Goal: Task Accomplishment & Management: Use online tool/utility

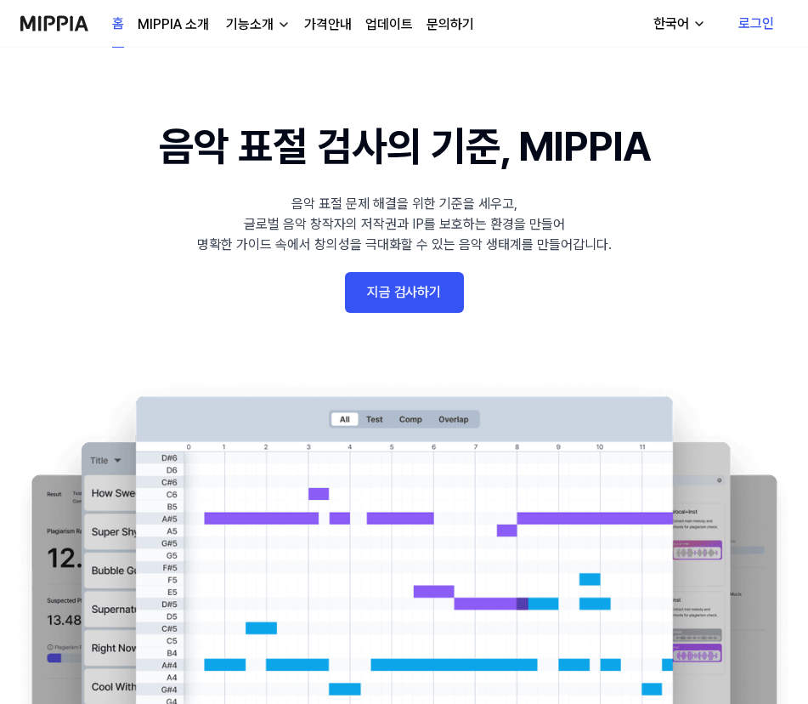
click at [412, 293] on link "지금 검사하기" at bounding box center [404, 292] width 119 height 41
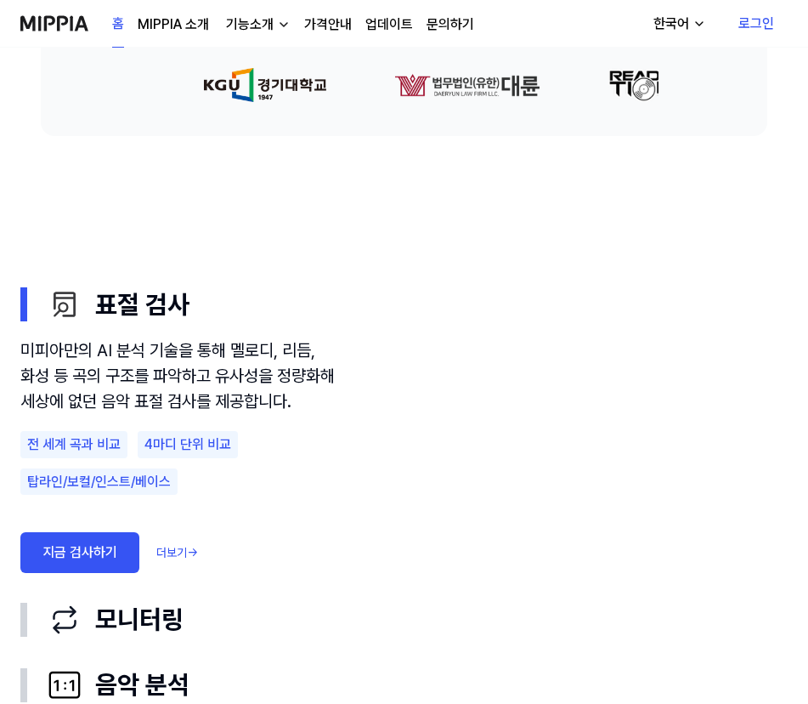
scroll to position [850, 0]
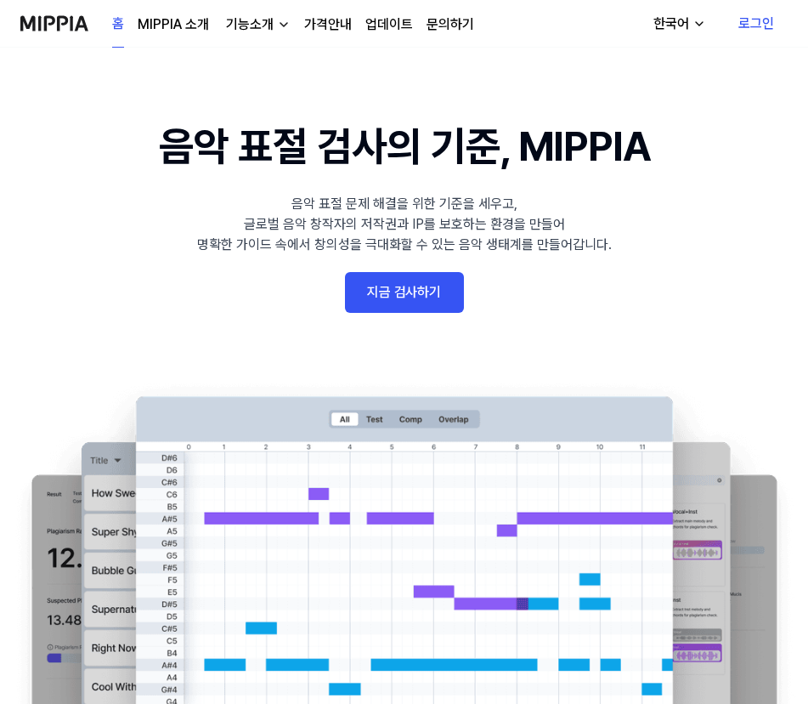
click at [412, 283] on link "지금 검사하기" at bounding box center [404, 292] width 119 height 41
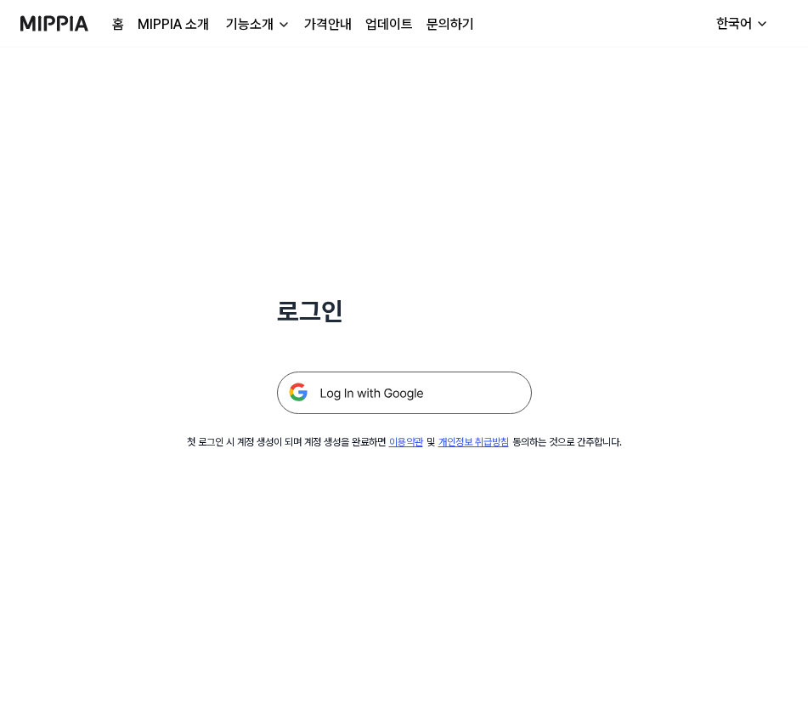
click at [414, 396] on img at bounding box center [404, 392] width 255 height 43
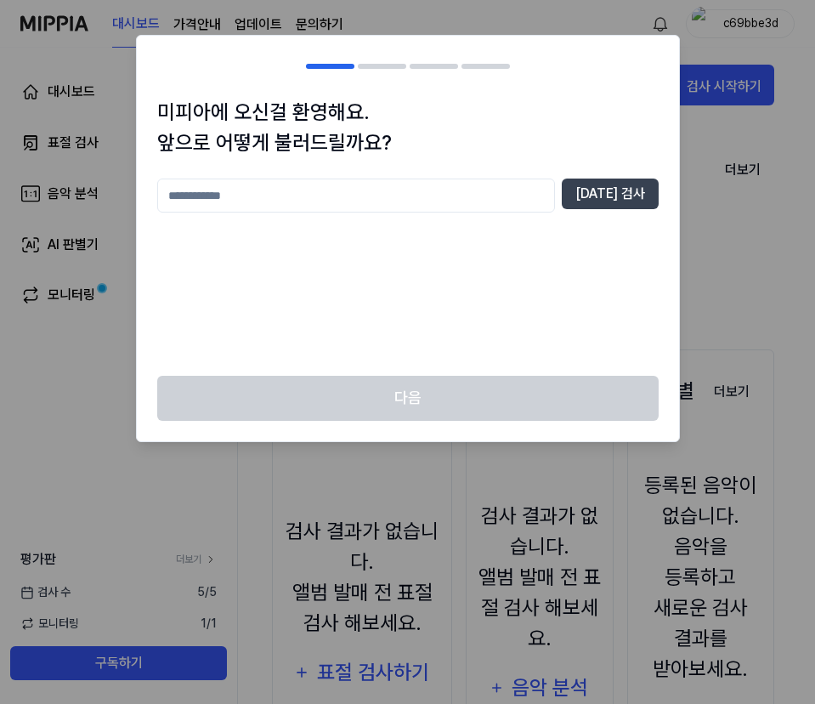
click at [317, 199] on input "text" at bounding box center [356, 196] width 398 height 34
click at [612, 192] on button "[DATE] 검사" at bounding box center [610, 194] width 97 height 31
click at [244, 199] on input "**" at bounding box center [356, 196] width 398 height 34
type input "*****"
click at [612, 188] on button "[DATE] 검사" at bounding box center [610, 194] width 97 height 31
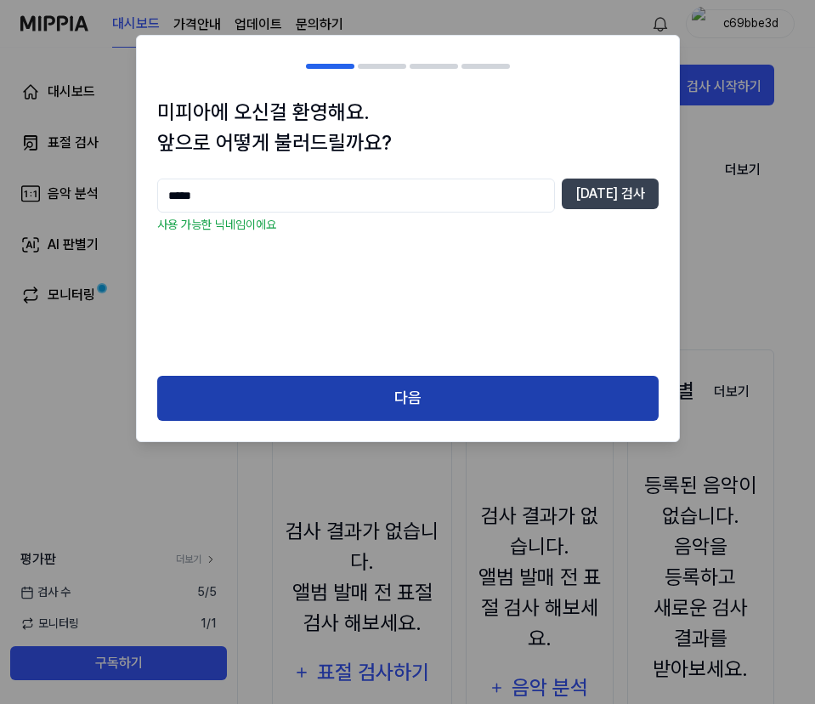
click at [434, 388] on button "다음" at bounding box center [408, 398] width 502 height 45
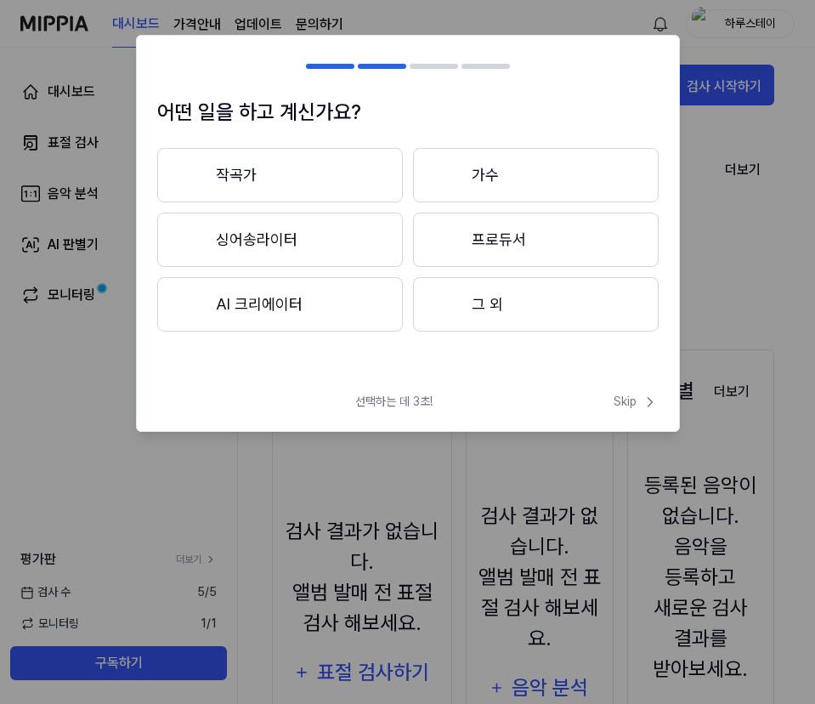
click at [376, 177] on button "작곡가" at bounding box center [280, 175] width 246 height 54
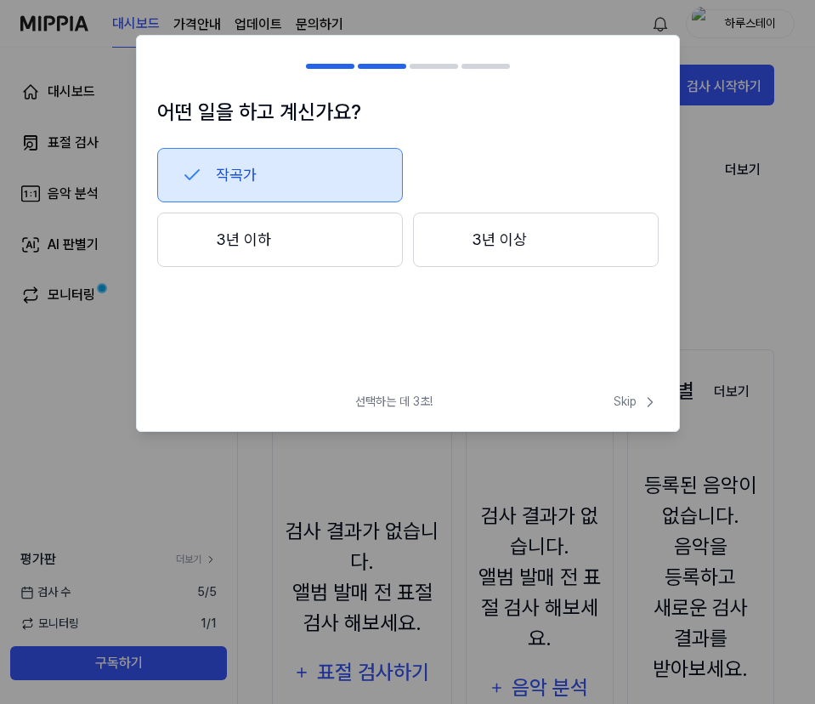
click at [326, 65] on div at bounding box center [330, 66] width 48 height 5
click at [283, 241] on button "3년 이하" at bounding box center [280, 240] width 246 height 54
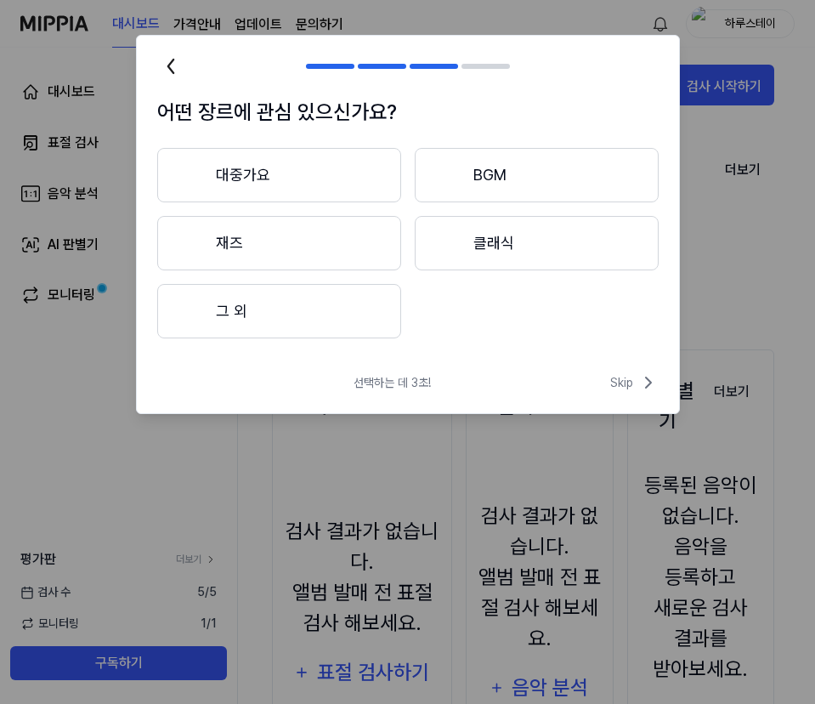
click at [236, 183] on button "대중가요" at bounding box center [279, 175] width 244 height 54
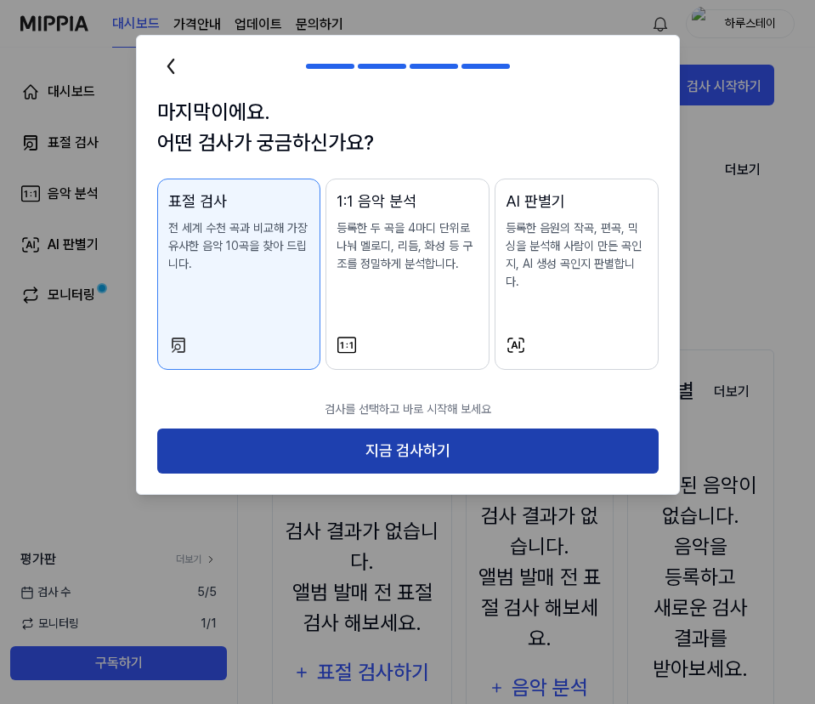
click at [431, 444] on button "지금 검사하기" at bounding box center [408, 450] width 502 height 45
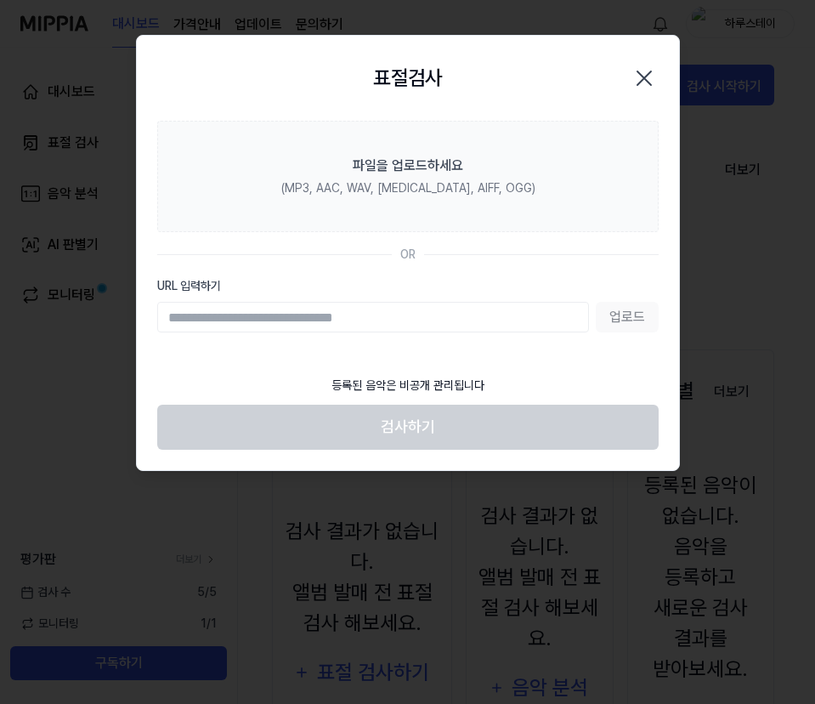
click at [645, 78] on icon "button" at bounding box center [645, 78] width 14 height 14
